Goal: Task Accomplishment & Management: Use online tool/utility

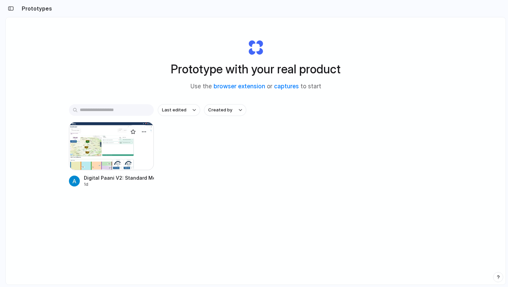
click at [119, 155] on div at bounding box center [111, 146] width 85 height 48
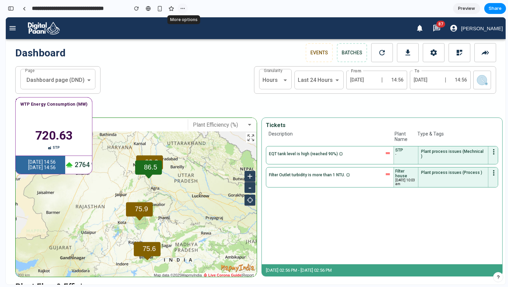
click at [181, 8] on div "button" at bounding box center [182, 8] width 5 height 5
click at [223, 11] on div "Duplicate Delete" at bounding box center [254, 143] width 508 height 287
click at [199, 118] on div "Map Widget Plant Efficiency (%) ​ 86.5 75.9 83.2 75.6 200 km Map data ©2025 Map…" at bounding box center [136, 198] width 242 height 160
drag, startPoint x: 200, startPoint y: 102, endPoint x: 200, endPoint y: 65, distance: 37.4
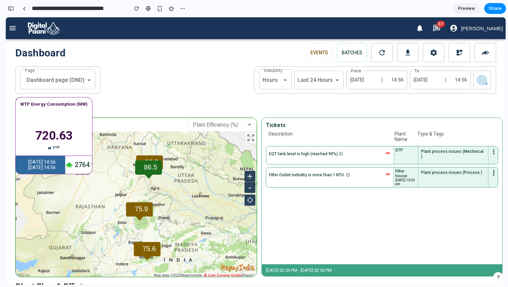
click at [225, 152] on div "86.5 75.9 83.2 75.6 200 km Map data ©2025 MapmyIndia ⨶ Live Corona Guide | Repo…" at bounding box center [136, 204] width 241 height 146
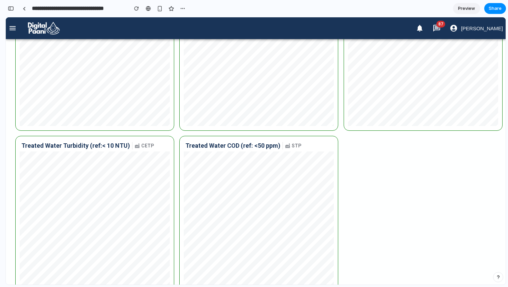
scroll to position [1104, 0]
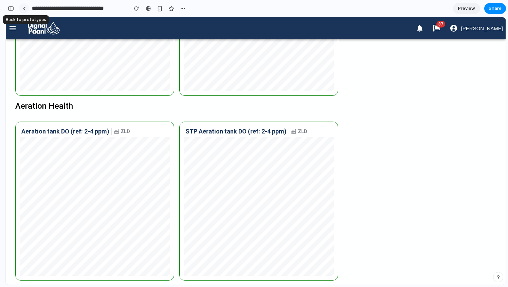
click at [24, 5] on link at bounding box center [24, 8] width 10 height 10
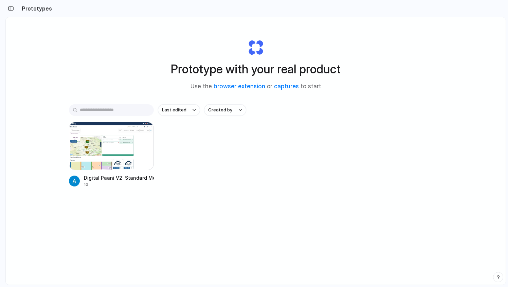
click at [181, 151] on div "Digital Paani V2: Standard Menu Set 1d" at bounding box center [256, 155] width 374 height 66
click at [142, 130] on div "button" at bounding box center [143, 131] width 5 height 5
click at [129, 144] on span "Open in new tab" at bounding box center [128, 147] width 35 height 7
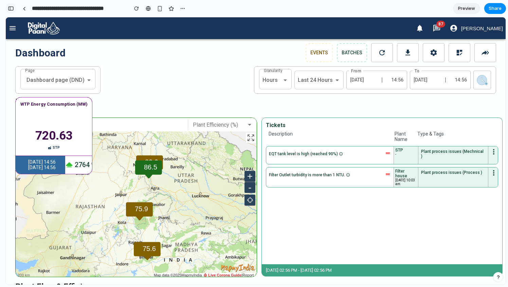
click at [12, 10] on div "button" at bounding box center [11, 8] width 6 height 5
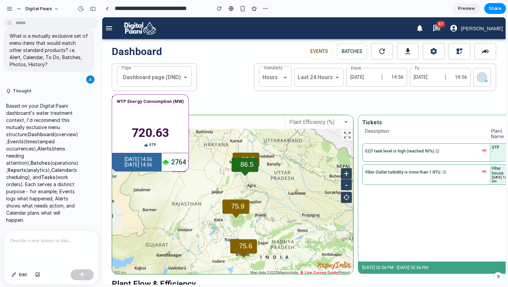
click at [54, 246] on div at bounding box center [51, 249] width 94 height 36
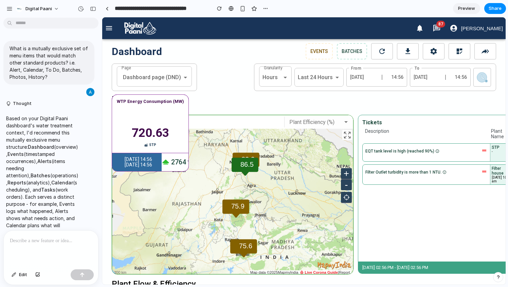
click at [110, 26] on icon "button" at bounding box center [109, 28] width 6 height 4
click at [110, 32] on icon "button" at bounding box center [109, 28] width 8 height 8
click at [36, 239] on p at bounding box center [51, 241] width 82 height 8
click at [346, 4] on section "**********" at bounding box center [304, 8] width 404 height 17
click at [59, 245] on p at bounding box center [51, 241] width 82 height 8
